Goal: Information Seeking & Learning: Learn about a topic

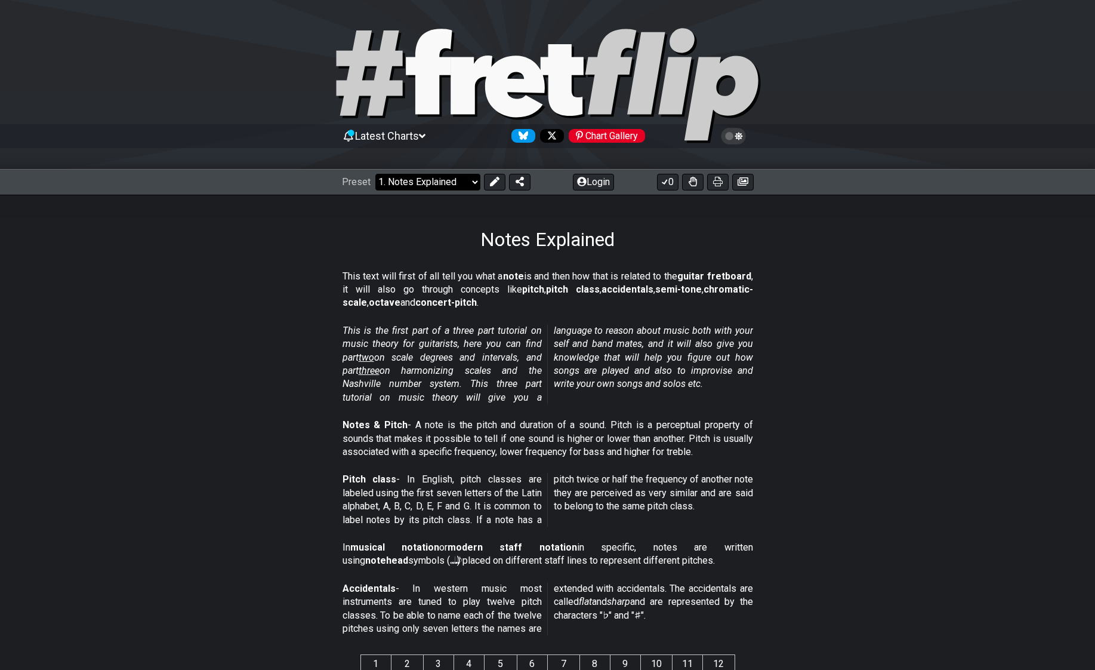
click at [419, 181] on select "Welcome to #fretflip! Initial Preset Custom Preset Minor Pentatonic Major Penta…" at bounding box center [428, 182] width 105 height 17
click at [376, 174] on select "Welcome to #fretflip! Initial Preset Custom Preset Minor Pentatonic Major Penta…" at bounding box center [428, 182] width 105 height 17
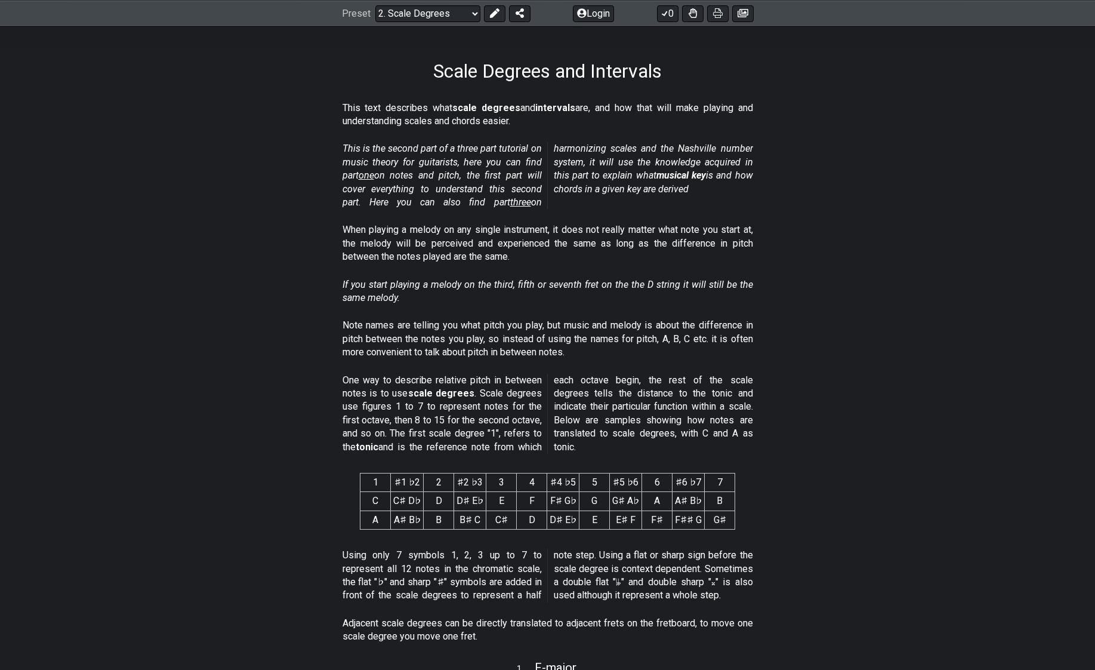
scroll to position [179, 0]
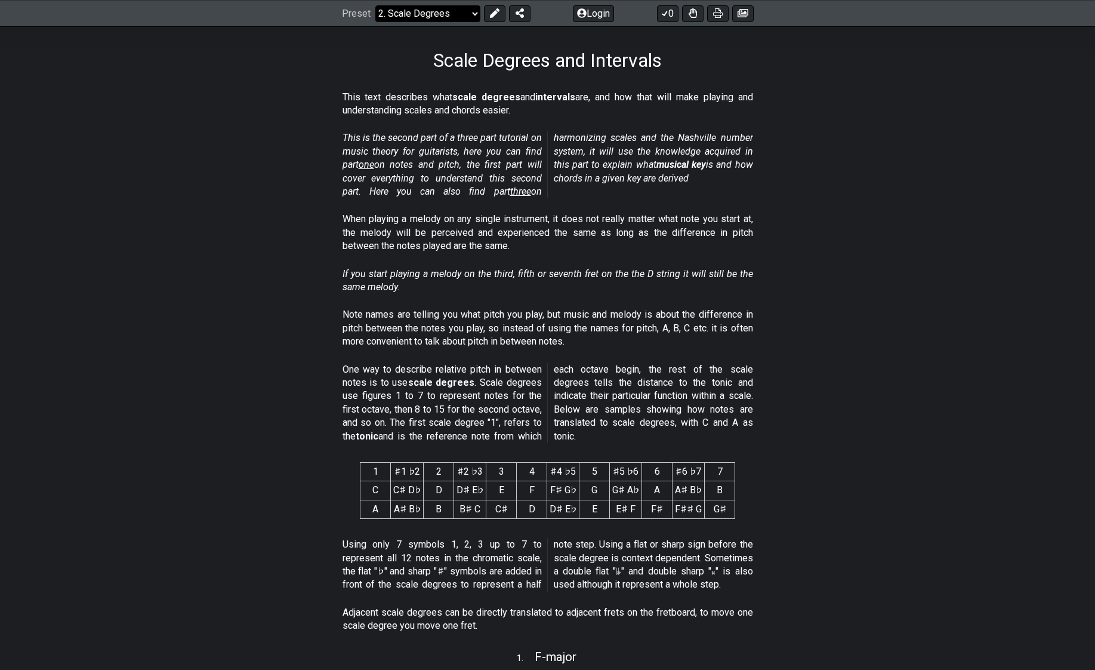
click at [414, 7] on select "Welcome to #fretflip! Initial Preset Custom Preset Minor Pentatonic Major Penta…" at bounding box center [428, 13] width 105 height 17
click at [376, 5] on select "Welcome to #fretflip! Initial Preset Custom Preset Minor Pentatonic Major Penta…" at bounding box center [428, 13] width 105 height 17
select select "/welcome"
select select "C"
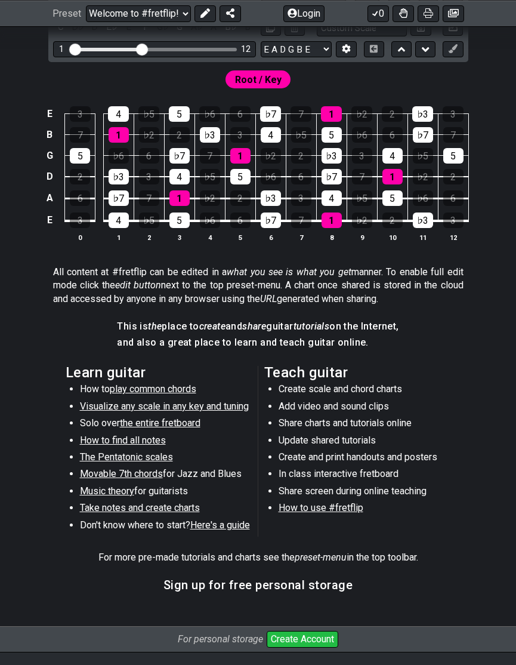
scroll to position [358, 0]
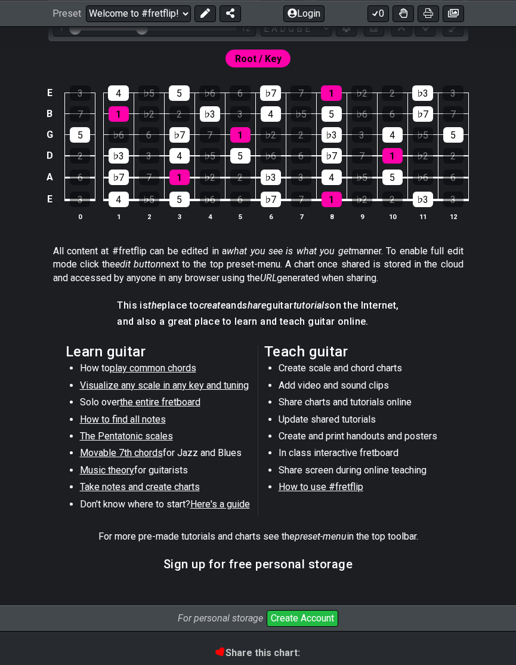
click at [235, 505] on span "Here's a guide" at bounding box center [220, 503] width 60 height 11
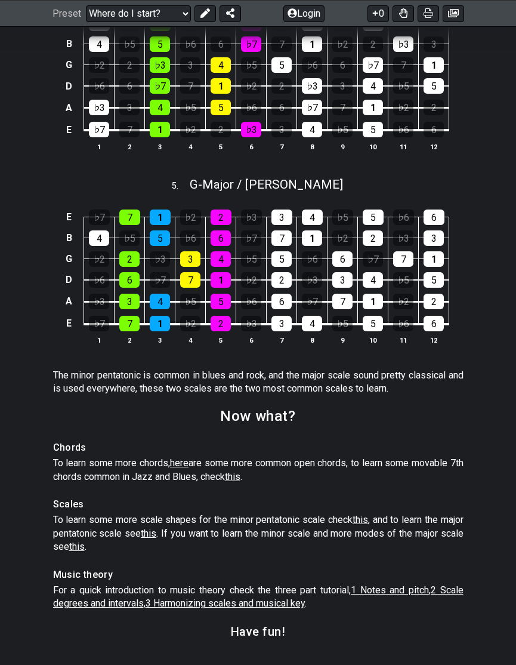
scroll to position [1612, 0]
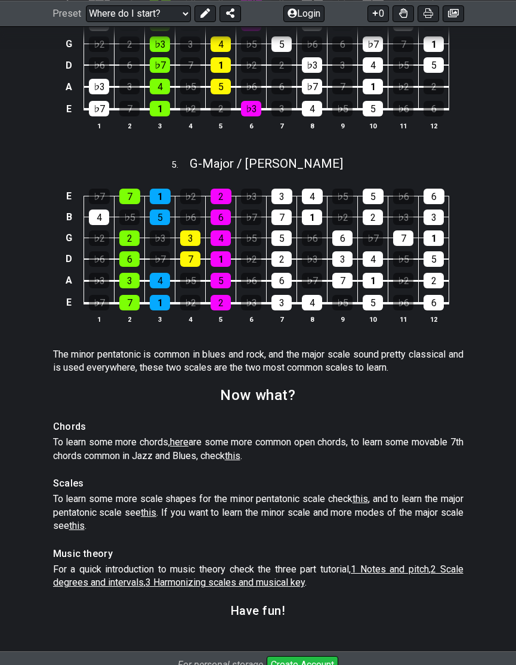
drag, startPoint x: 181, startPoint y: 456, endPoint x: 148, endPoint y: 402, distance: 63.0
click at [148, 402] on section "Now what?" at bounding box center [258, 399] width 516 height 31
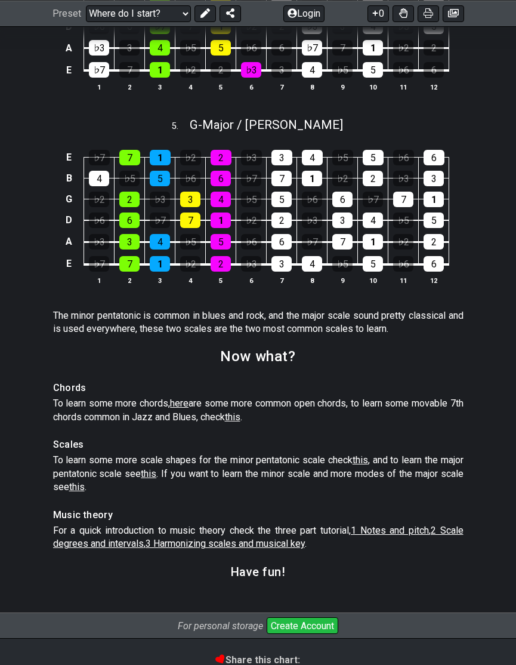
scroll to position [1672, 0]
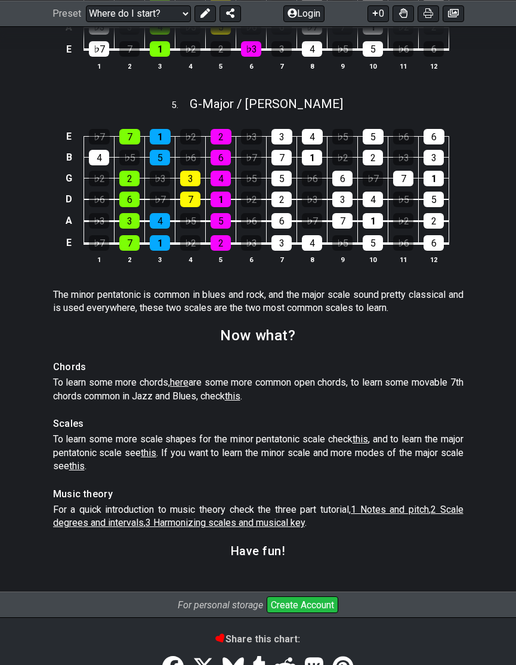
click at [188, 388] on span "here" at bounding box center [179, 382] width 19 height 11
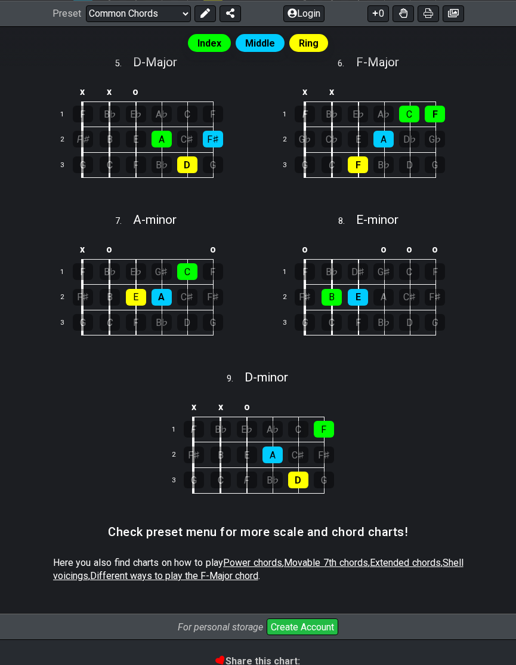
scroll to position [776, 0]
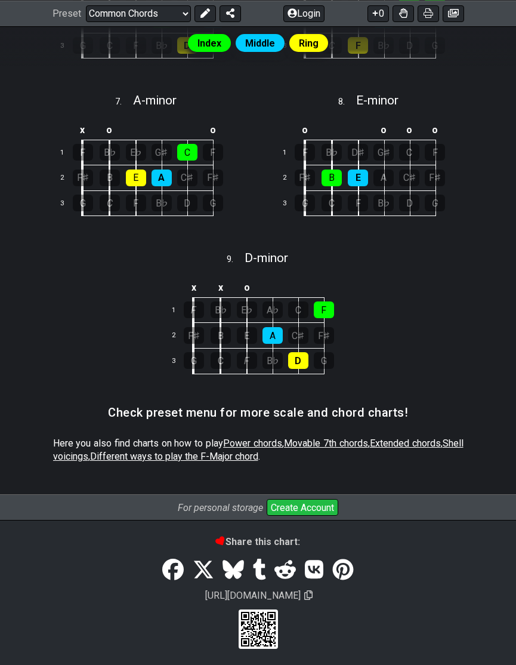
click at [251, 442] on span "Power chords" at bounding box center [252, 443] width 59 height 11
select select "/power-chords"
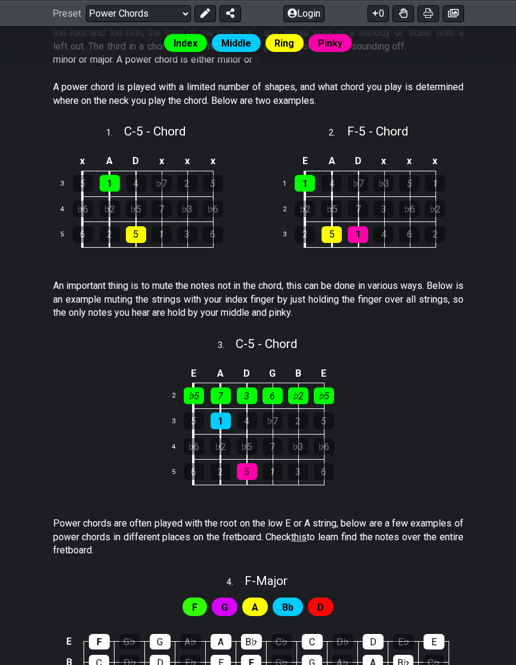
scroll to position [657, 0]
